Goal: Task Accomplishment & Management: Manage account settings

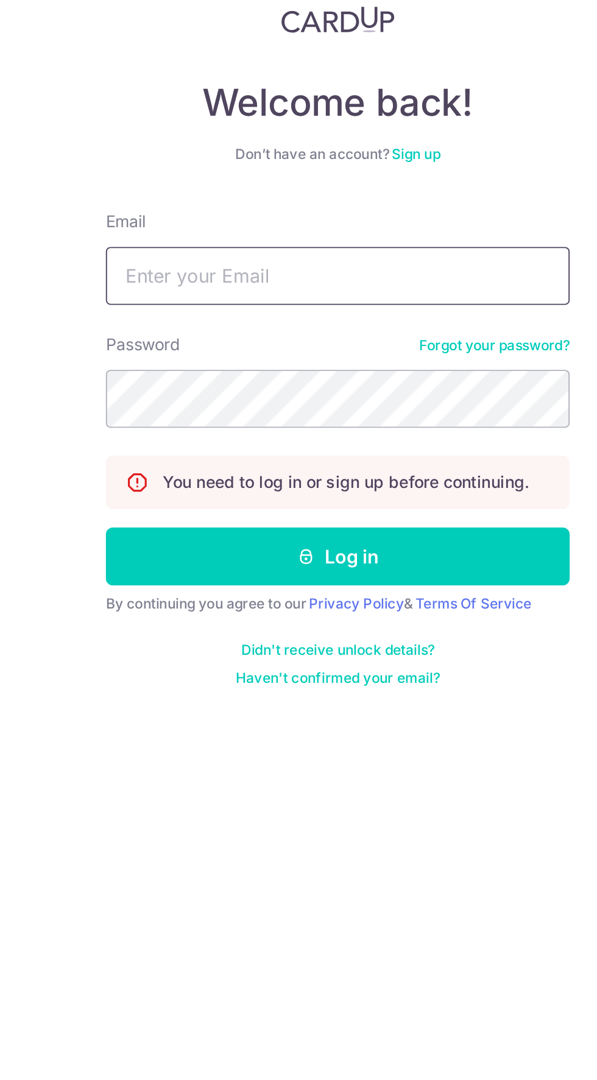
click at [210, 230] on input "Email" at bounding box center [299, 230] width 244 height 30
type input "[EMAIL_ADDRESS][DOMAIN_NAME]"
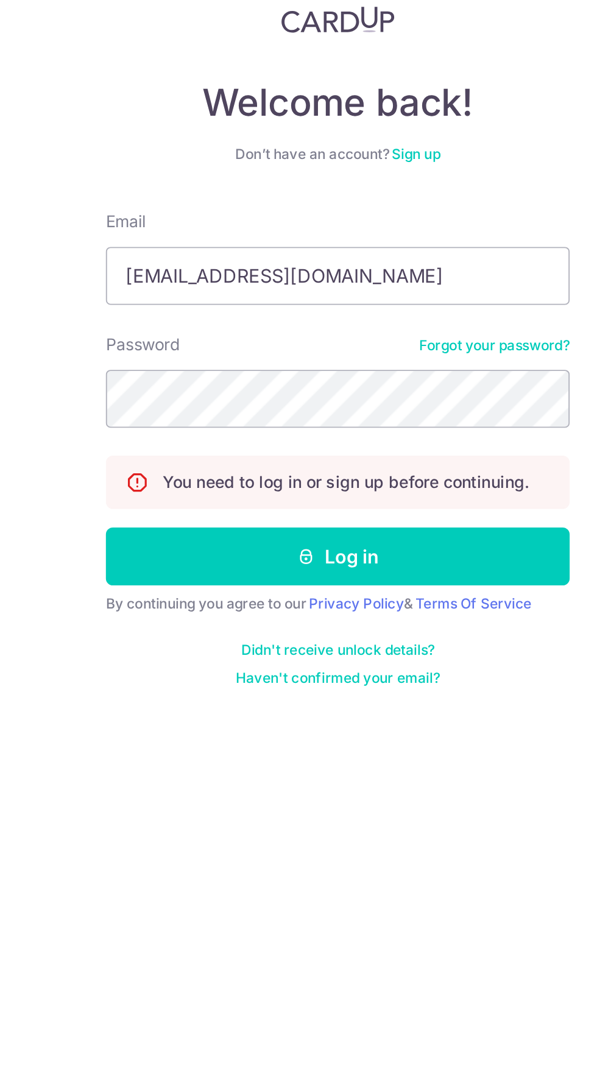
click at [177, 362] on button "Log in" at bounding box center [299, 377] width 244 height 30
click at [232, 386] on button "Log in" at bounding box center [299, 377] width 244 height 30
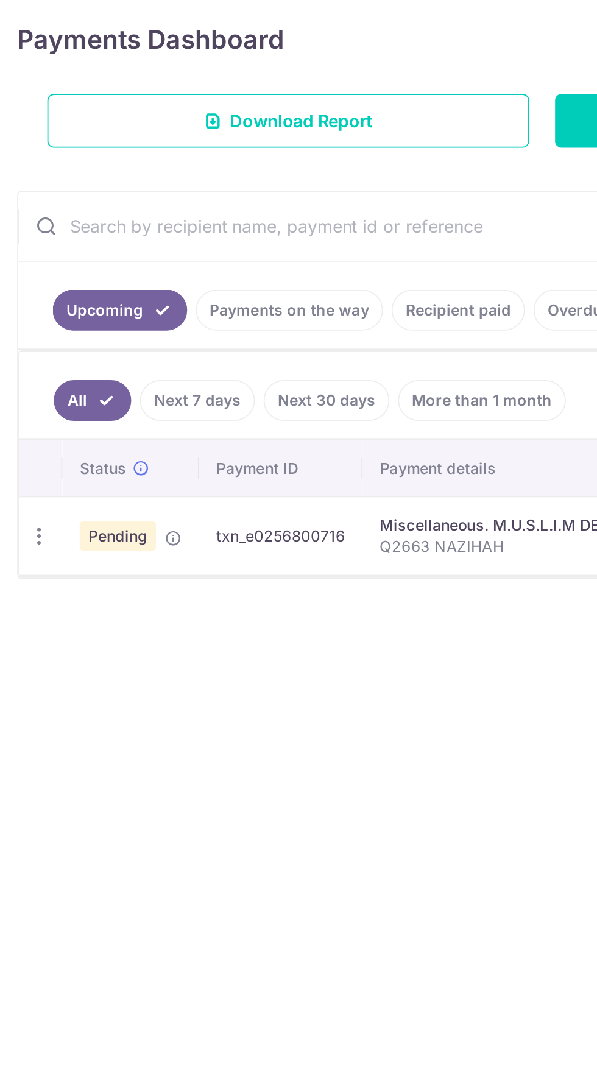
click at [98, 517] on icon at bounding box center [98, 516] width 10 height 10
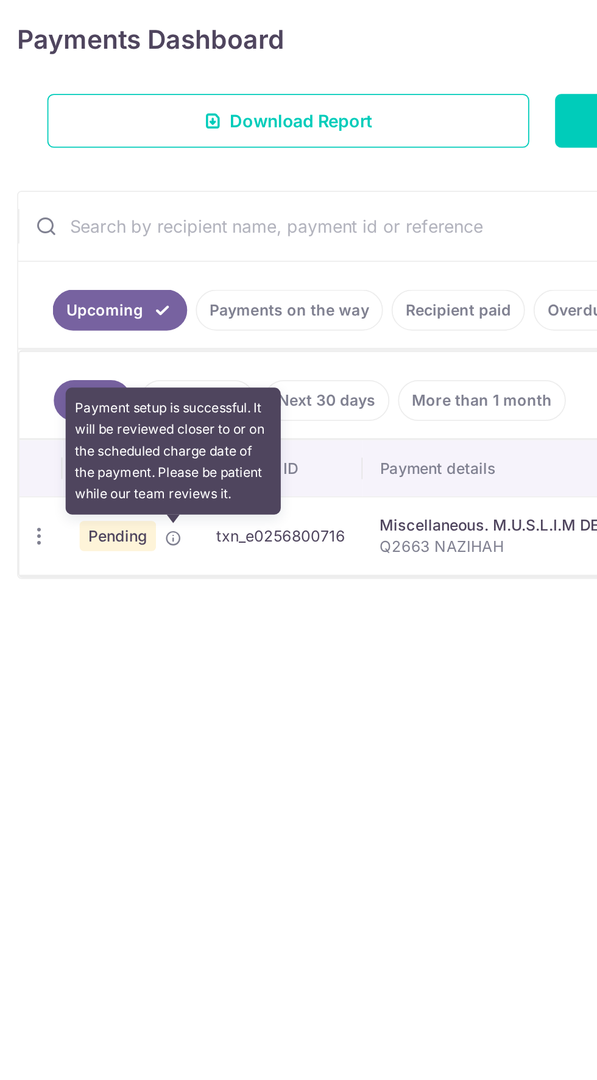
click at [102, 642] on div "× Pause Schedule Pause all future payments in this series Pause just this one p…" at bounding box center [298, 564] width 597 height 1031
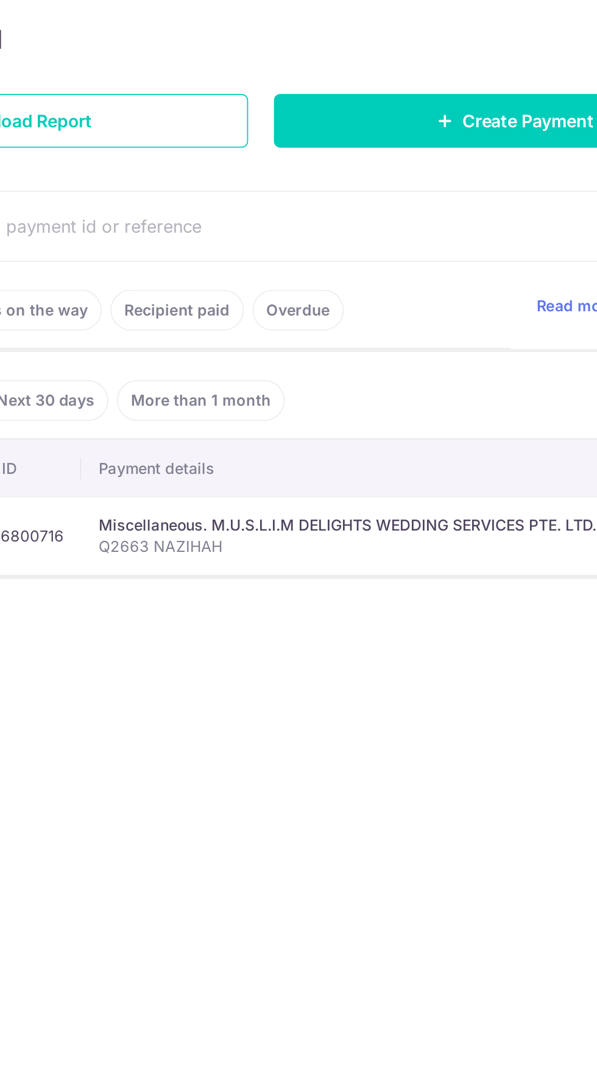
click at [266, 507] on div "Miscellaneous. M.U.S.L.I.M DELIGHTS WEDDING SERVICES PTE. LTD." at bounding box center [356, 508] width 282 height 12
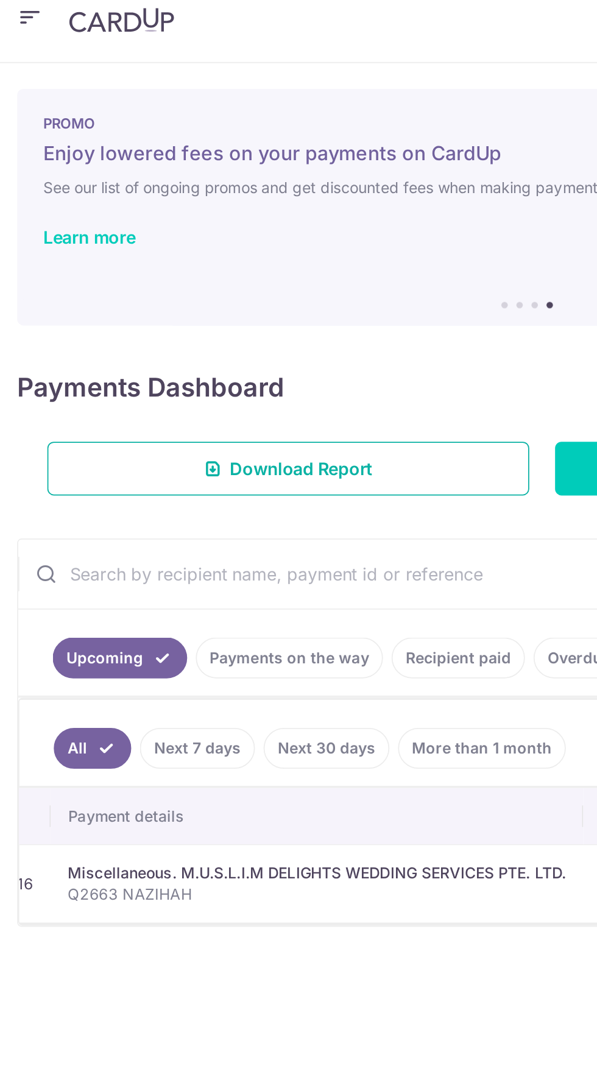
click at [101, 279] on link "Download Report" at bounding box center [163, 279] width 273 height 30
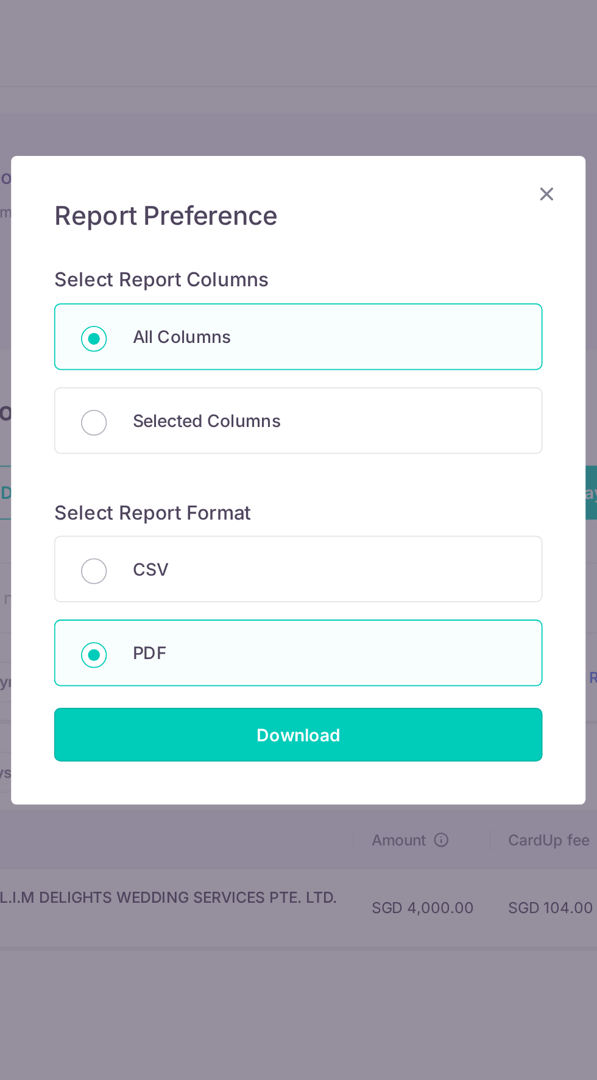
click at [235, 425] on input "Download" at bounding box center [298, 416] width 277 height 30
